Goal: Find specific page/section: Find specific page/section

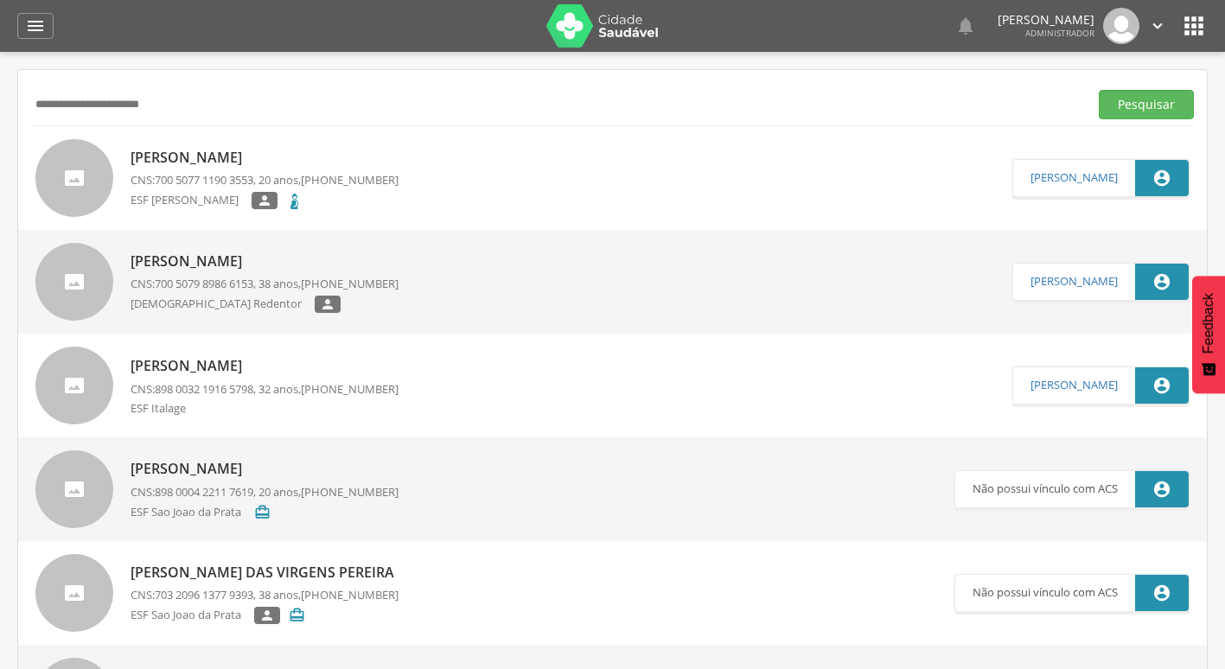
paste input "text"
type input "**********"
click at [1099, 90] on button "Pesquisar" at bounding box center [1146, 104] width 95 height 29
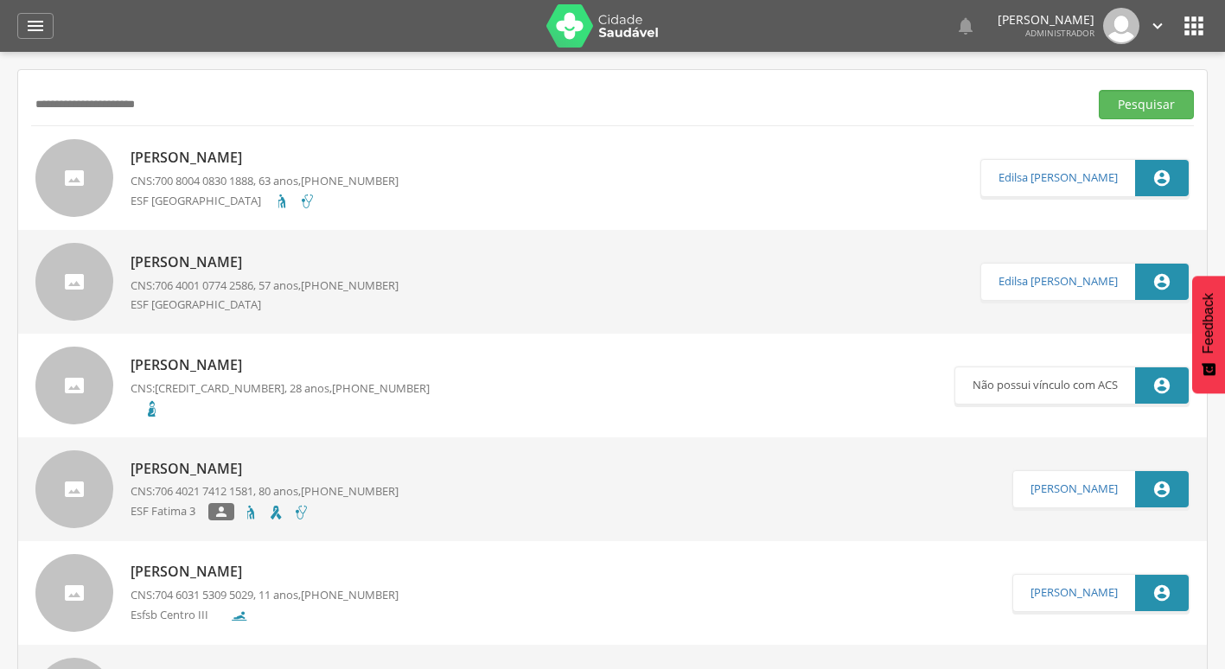
click at [1195, 33] on icon "" at bounding box center [1194, 26] width 28 height 28
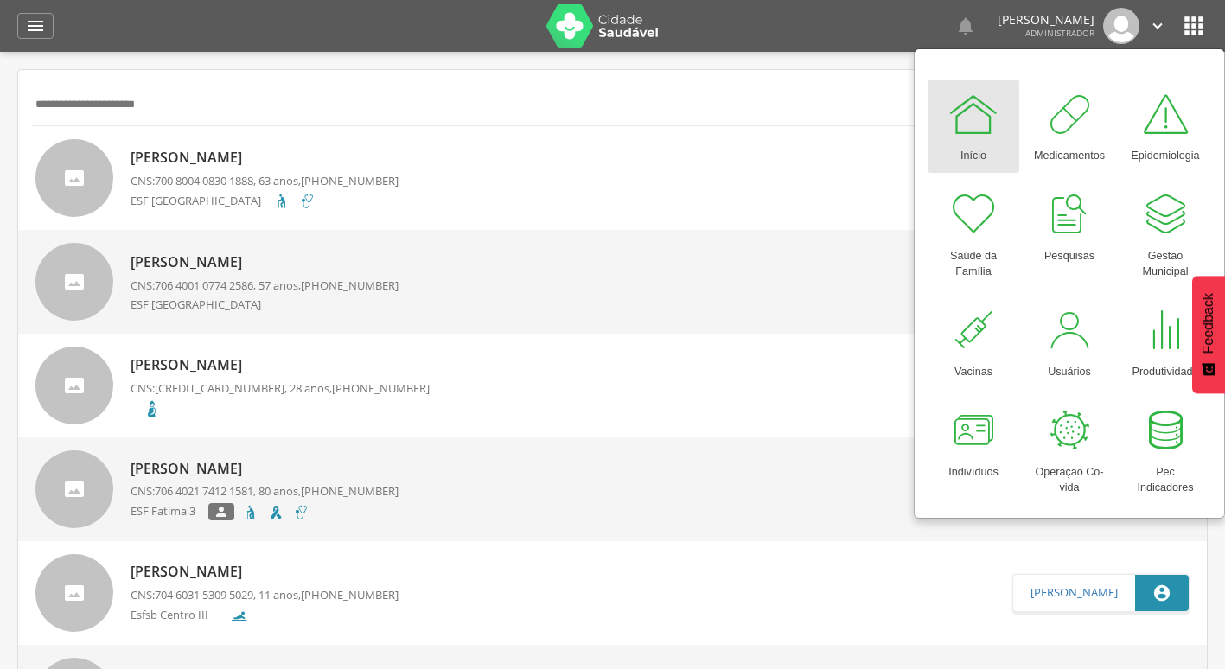
click at [551, 32] on img at bounding box center [602, 25] width 112 height 43
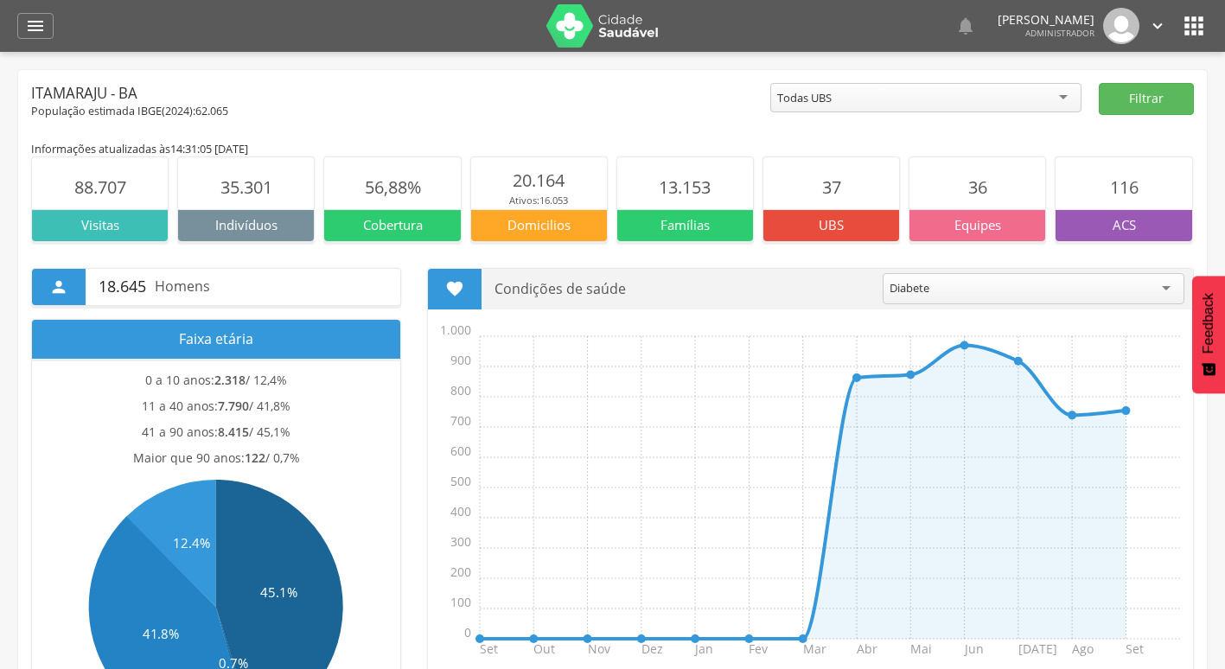
click at [1188, 22] on icon "" at bounding box center [1194, 26] width 28 height 28
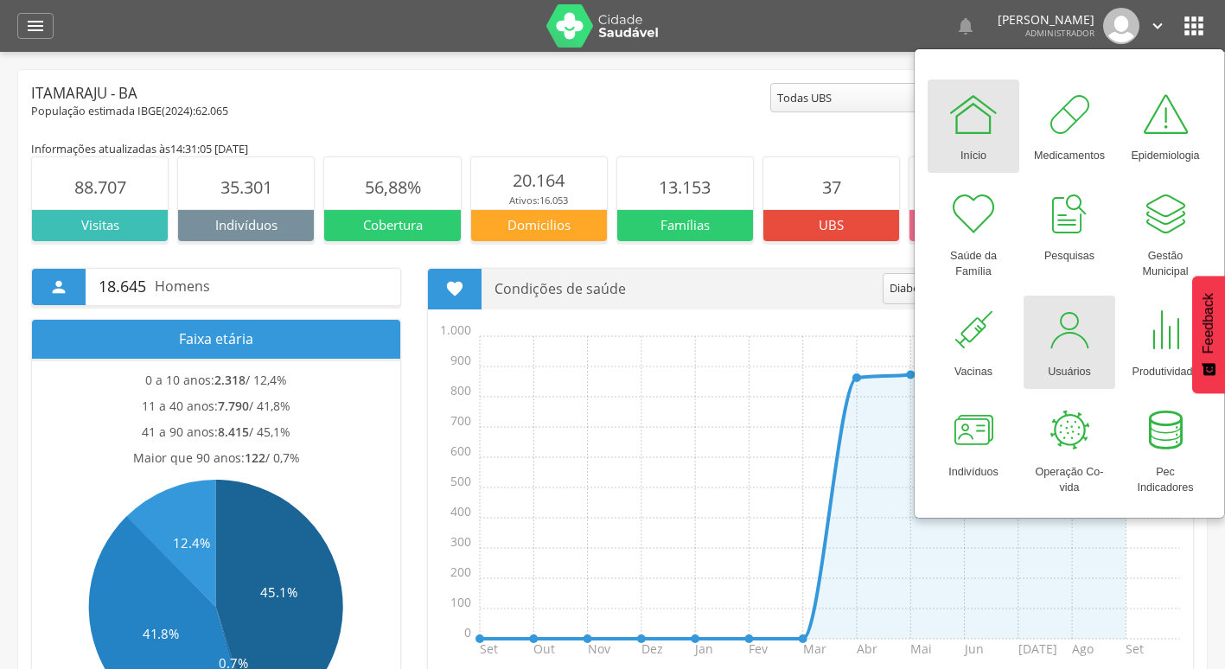
click at [1066, 324] on div at bounding box center [1069, 330] width 52 height 52
